Goal: Task Accomplishment & Management: Manage account settings

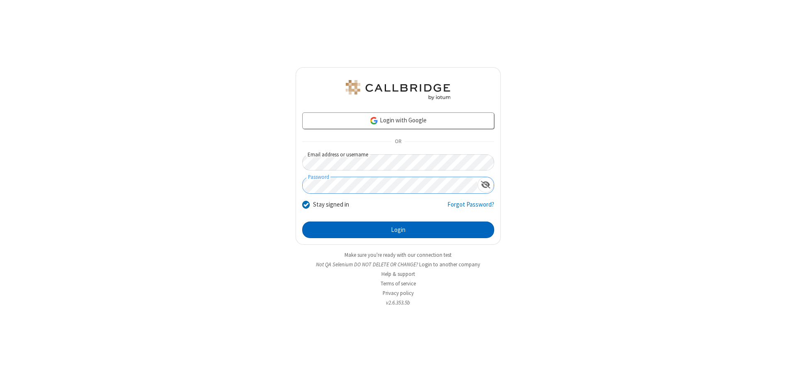
click at [398, 230] on button "Login" at bounding box center [398, 229] width 192 height 17
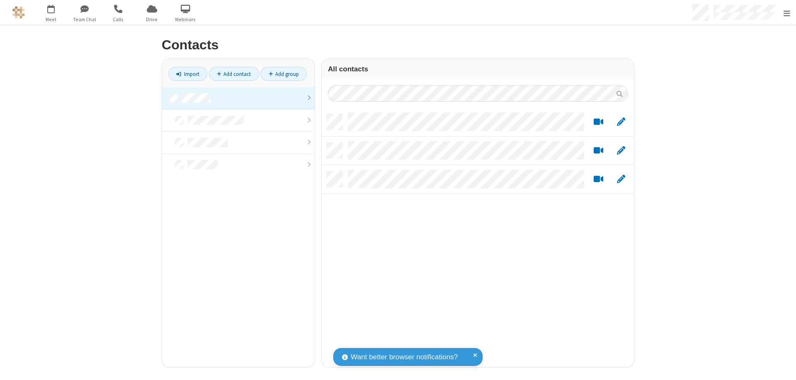
click at [235, 98] on link at bounding box center [238, 98] width 153 height 22
click at [280, 74] on link "Add group" at bounding box center [283, 74] width 46 height 14
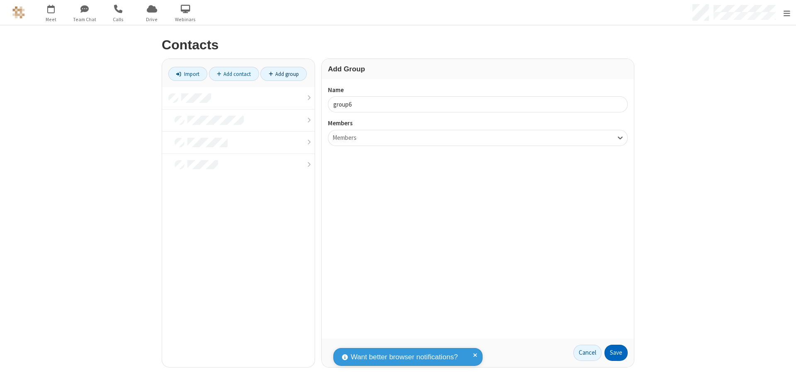
type input "group6"
click at [613, 352] on button "Save" at bounding box center [615, 352] width 23 height 17
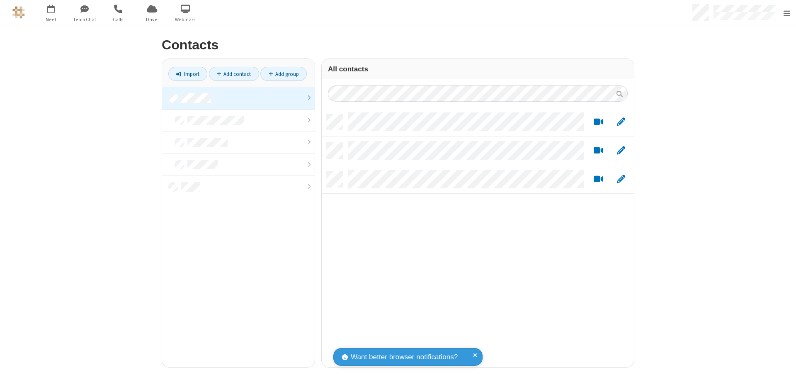
scroll to position [253, 306]
click at [235, 98] on link at bounding box center [238, 98] width 153 height 22
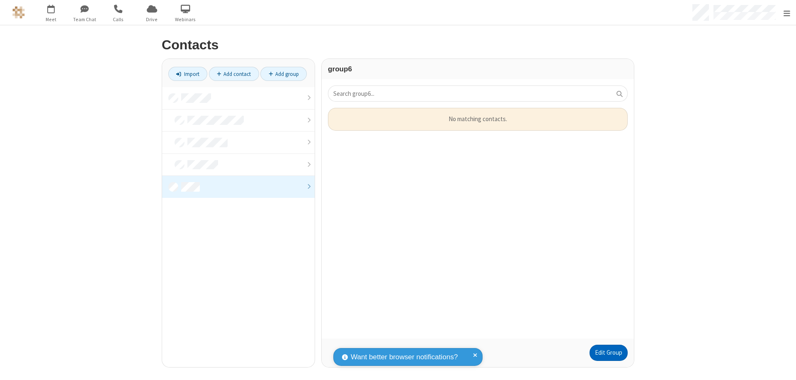
click at [605, 352] on link "Edit Group" at bounding box center [608, 352] width 38 height 17
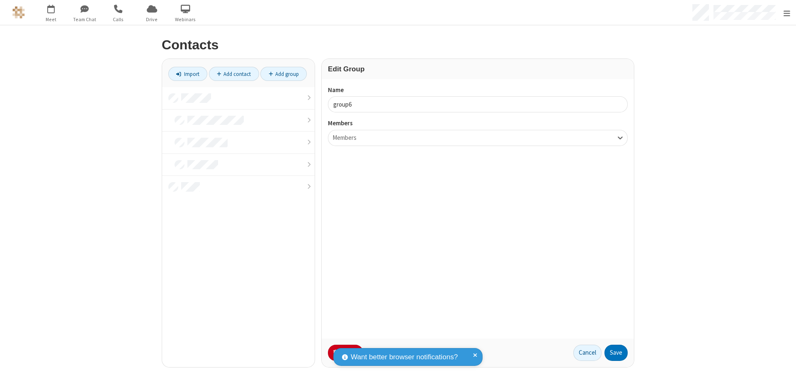
click at [0, 0] on button "No Thanks" at bounding box center [0, 0] width 0 height 0
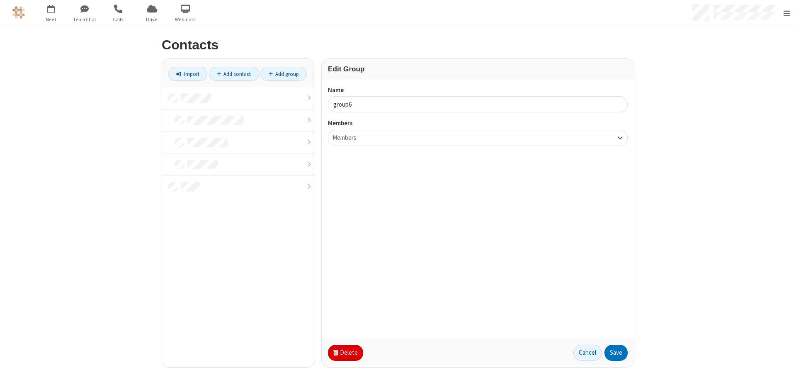
click at [342, 352] on button "Delete" at bounding box center [345, 352] width 35 height 17
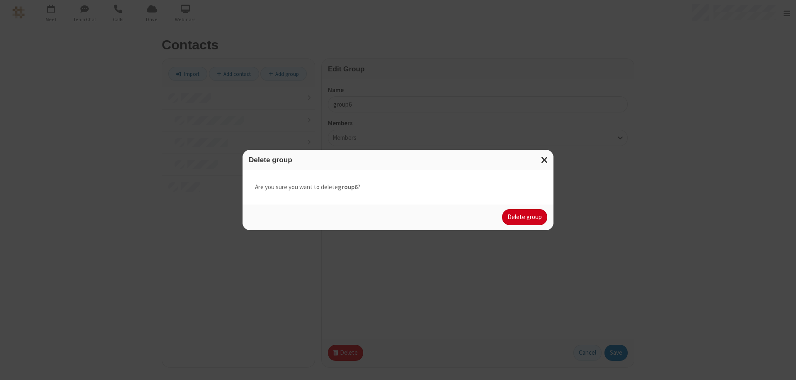
click at [525, 217] on button "Delete group" at bounding box center [524, 217] width 45 height 17
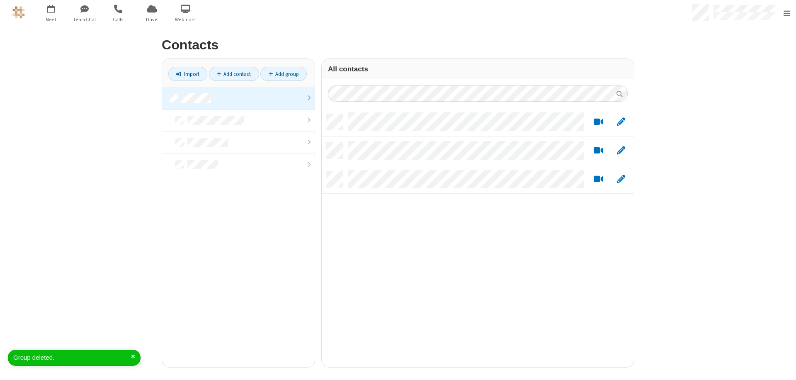
scroll to position [253, 306]
